Goal: Task Accomplishment & Management: Manage account settings

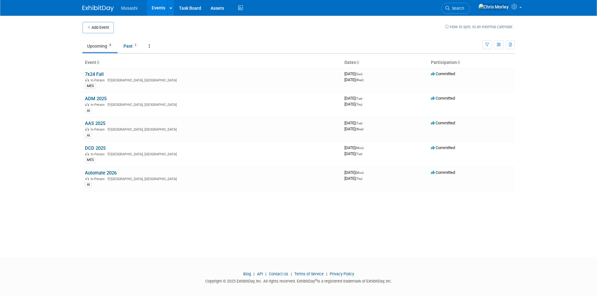
drag, startPoint x: 95, startPoint y: 98, endPoint x: 104, endPoint y: 100, distance: 8.9
click at [95, 98] on link "ADM 2025" at bounding box center [96, 99] width 22 height 6
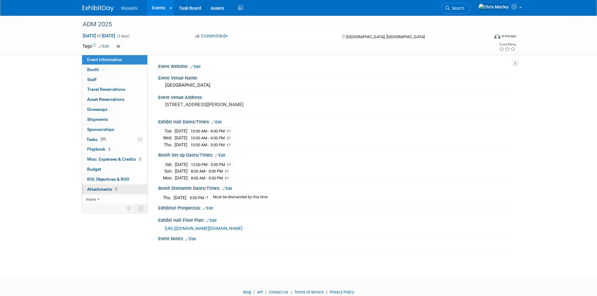
click at [101, 187] on span "Attachments 3" at bounding box center [102, 189] width 31 height 5
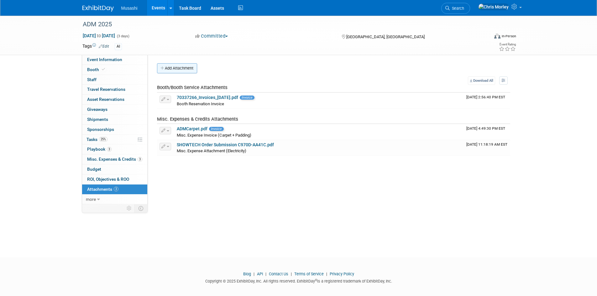
click at [180, 68] on button "Add Attachment" at bounding box center [177, 68] width 40 height 10
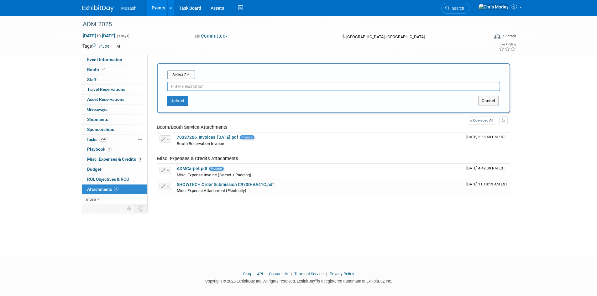
click at [184, 70] on div "Select file This is an invoice Upload Cancel" at bounding box center [333, 88] width 353 height 50
click at [189, 78] on input "file" at bounding box center [157, 75] width 75 height 8
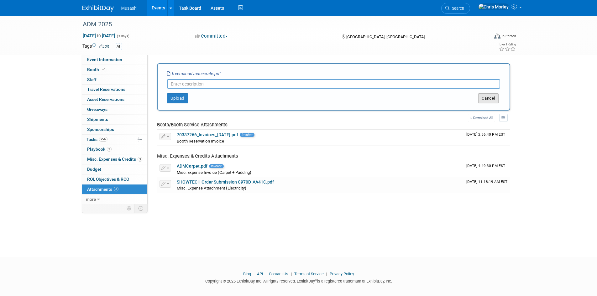
click at [493, 95] on button "Cancel" at bounding box center [488, 98] width 20 height 10
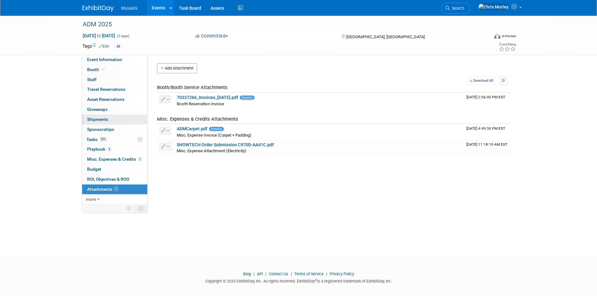
click at [104, 118] on span "Shipments 0" at bounding box center [97, 119] width 21 height 5
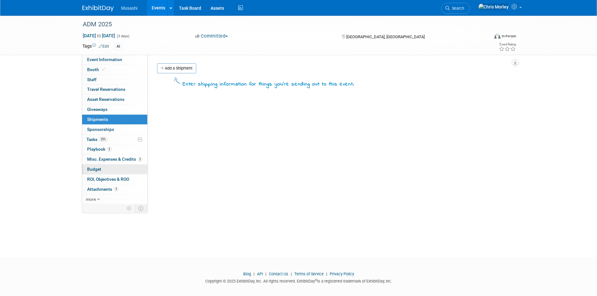
click at [114, 167] on link "Budget" at bounding box center [114, 169] width 65 height 10
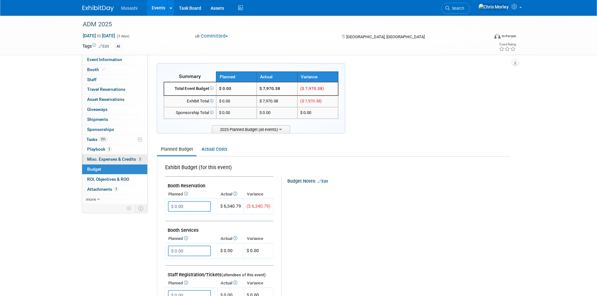
click at [118, 161] on span "Misc. Expenses & Credits 3" at bounding box center [114, 159] width 55 height 5
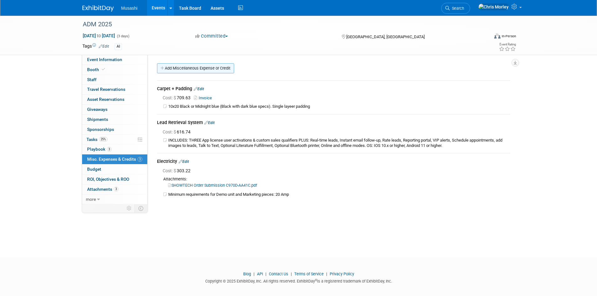
click at [182, 67] on link "Add Miscellaneous Expense or Credit" at bounding box center [195, 68] width 77 height 10
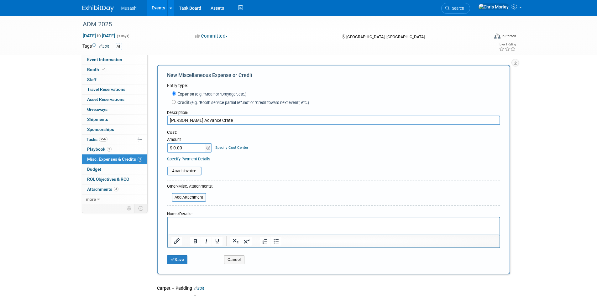
type input "Freeman Advance Crate"
click at [215, 222] on p "Rich Text Area. Press ALT-0 for help." at bounding box center [333, 223] width 325 height 6
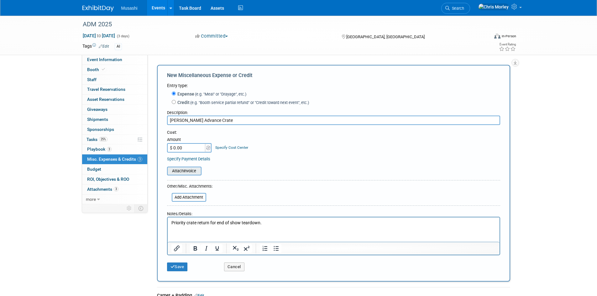
click at [173, 169] on input "file" at bounding box center [163, 171] width 75 height 8
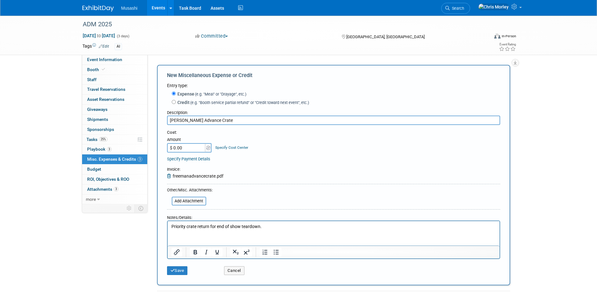
click at [189, 149] on input "$ 0.00" at bounding box center [186, 147] width 39 height 9
paste input "169.39"
type input "$ 169.39"
click at [183, 273] on button "Save" at bounding box center [177, 270] width 21 height 9
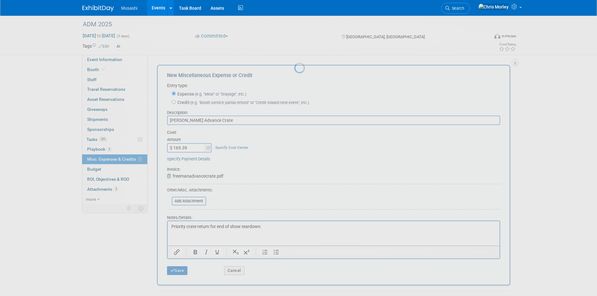
scroll to position [8, 0]
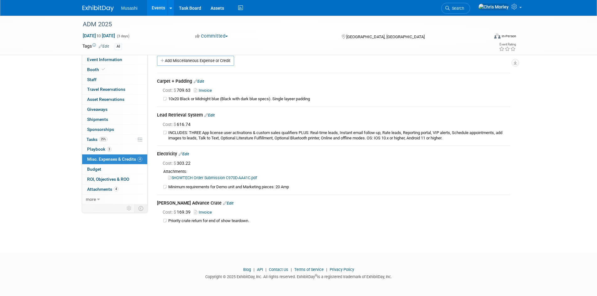
click at [206, 211] on link "Invoice" at bounding box center [204, 212] width 20 height 5
click at [223, 204] on link "Edit" at bounding box center [228, 203] width 10 height 4
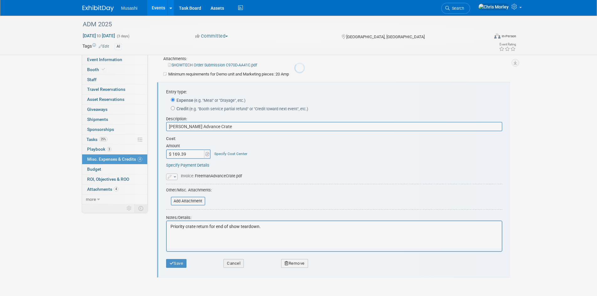
scroll to position [131, 0]
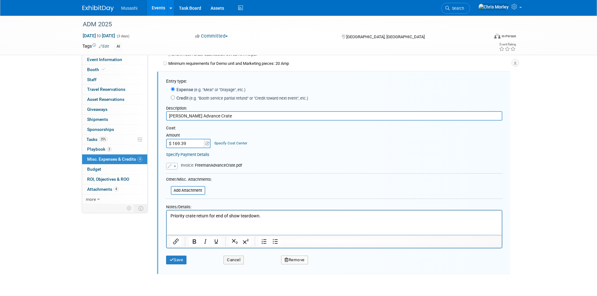
click at [172, 167] on icon "button" at bounding box center [170, 166] width 5 height 4
click at [172, 166] on icon "button" at bounding box center [170, 166] width 5 height 4
click at [174, 262] on button "Save" at bounding box center [176, 260] width 21 height 9
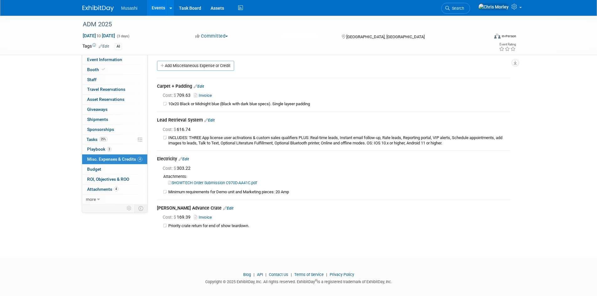
scroll to position [0, 0]
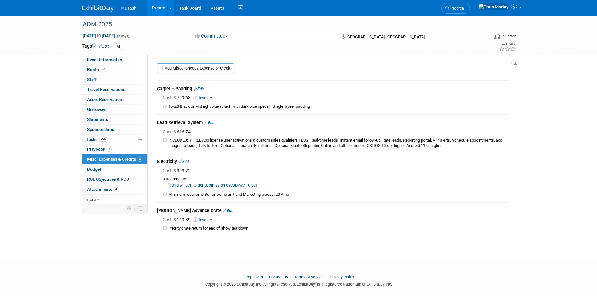
click at [130, 6] on span "Musashi" at bounding box center [129, 8] width 16 height 5
click at [109, 6] on img at bounding box center [97, 8] width 31 height 6
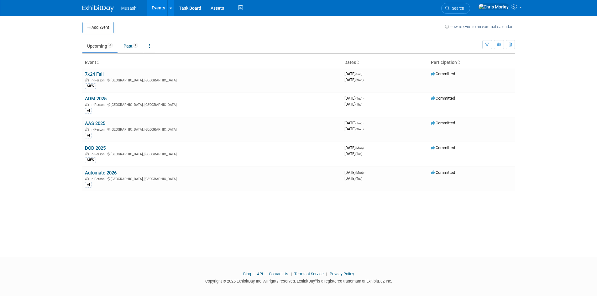
drag, startPoint x: 95, startPoint y: 100, endPoint x: 139, endPoint y: 103, distance: 44.0
click at [95, 100] on link "ADM 2025" at bounding box center [96, 99] width 22 height 6
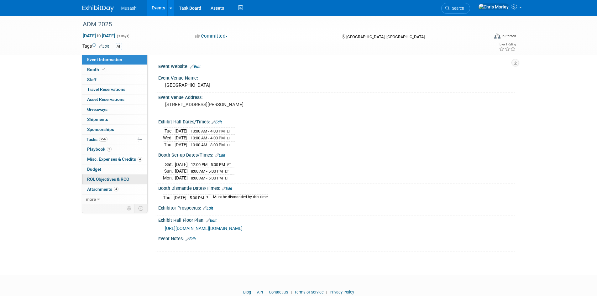
click at [99, 178] on span "ROI, Objectives & ROO 0" at bounding box center [108, 179] width 42 height 5
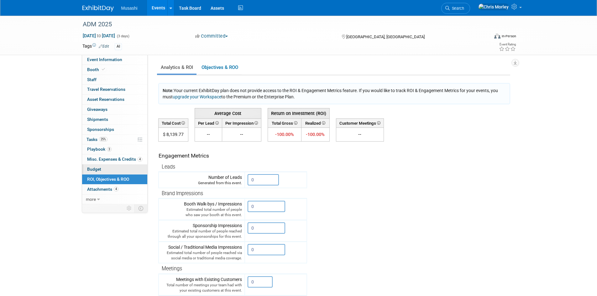
click at [97, 166] on link "Budget" at bounding box center [114, 169] width 65 height 10
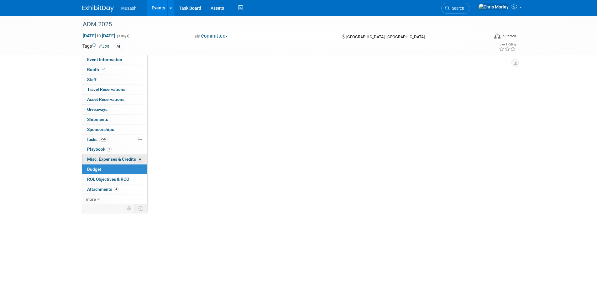
click at [100, 158] on span "Misc. Expenses & Credits 4" at bounding box center [114, 159] width 55 height 5
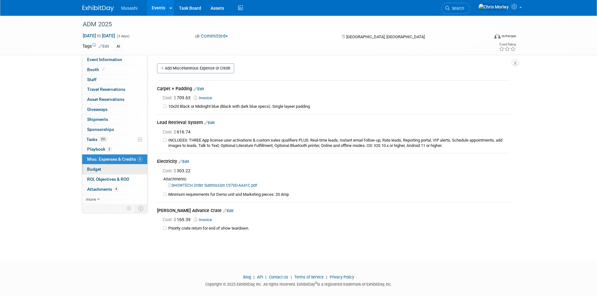
click at [105, 165] on link "Budget" at bounding box center [114, 169] width 65 height 10
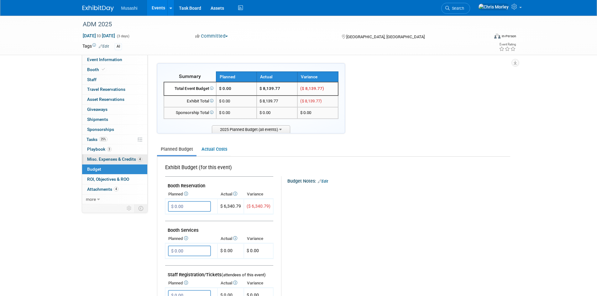
click at [99, 159] on span "Misc. Expenses & Credits 4" at bounding box center [114, 159] width 55 height 5
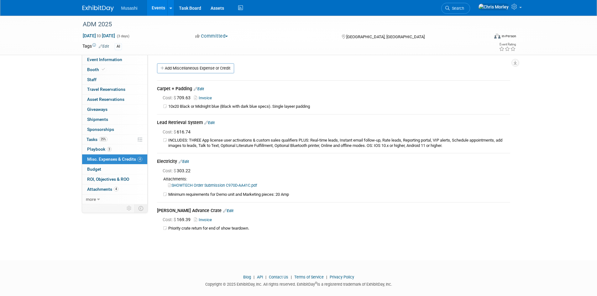
click at [209, 121] on link "Edit" at bounding box center [209, 123] width 10 height 4
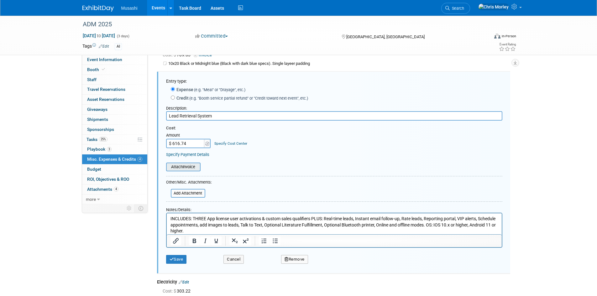
click at [194, 165] on input "file" at bounding box center [162, 167] width 75 height 8
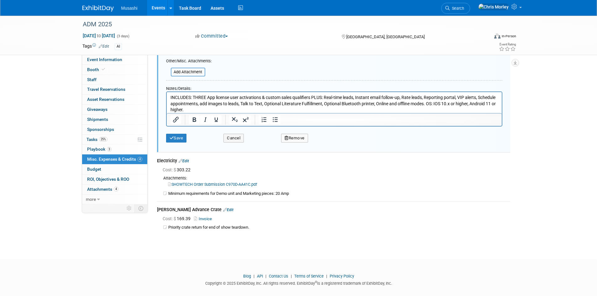
scroll to position [175, 0]
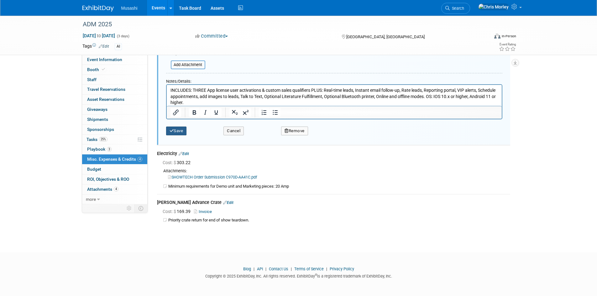
click at [175, 131] on button "Save" at bounding box center [176, 131] width 21 height 9
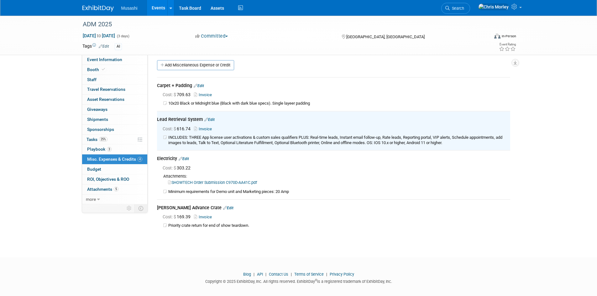
scroll to position [0, 0]
